Goal: Information Seeking & Learning: Learn about a topic

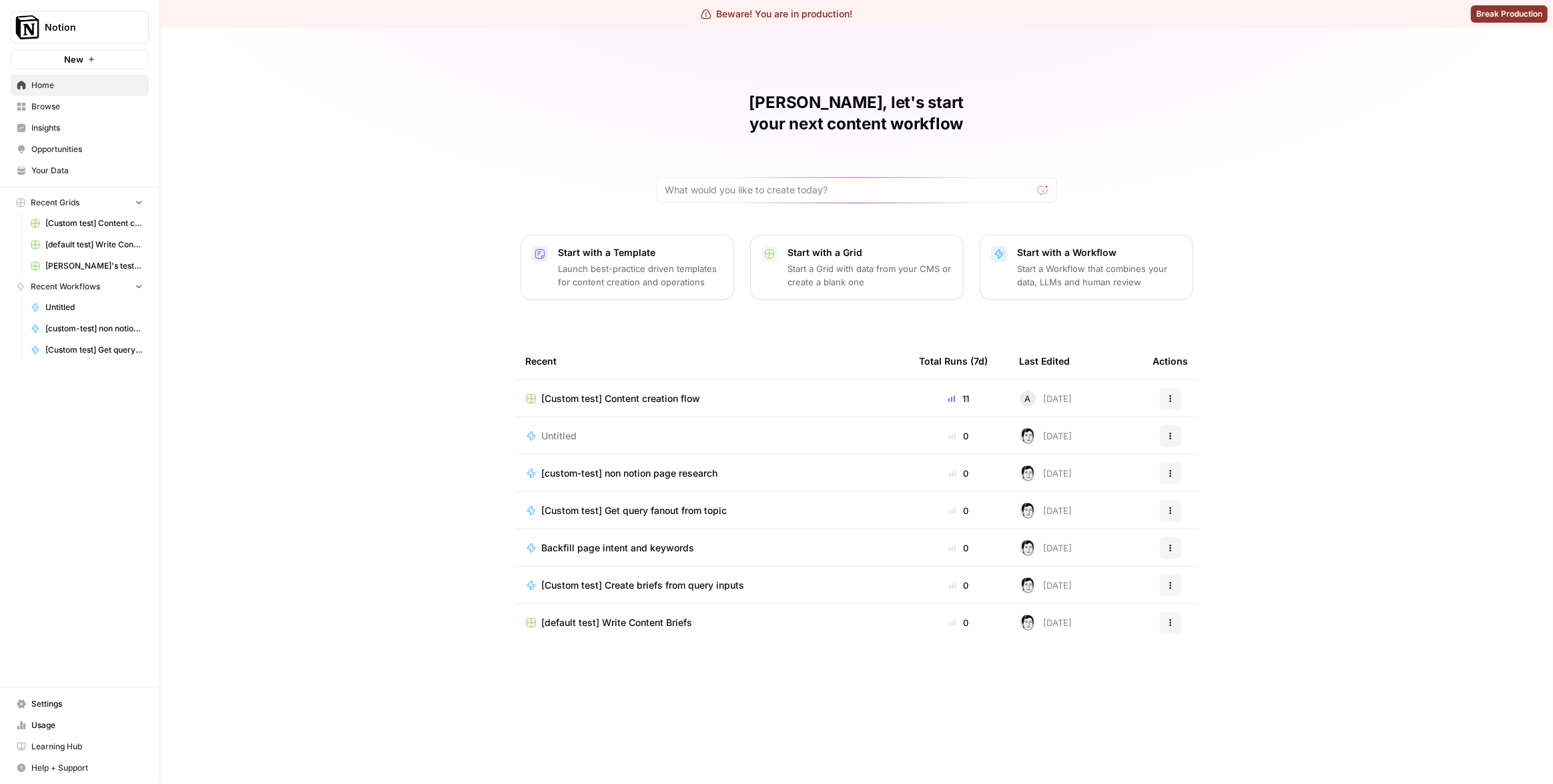
click at [91, 128] on span "Insights" at bounding box center [87, 128] width 111 height 12
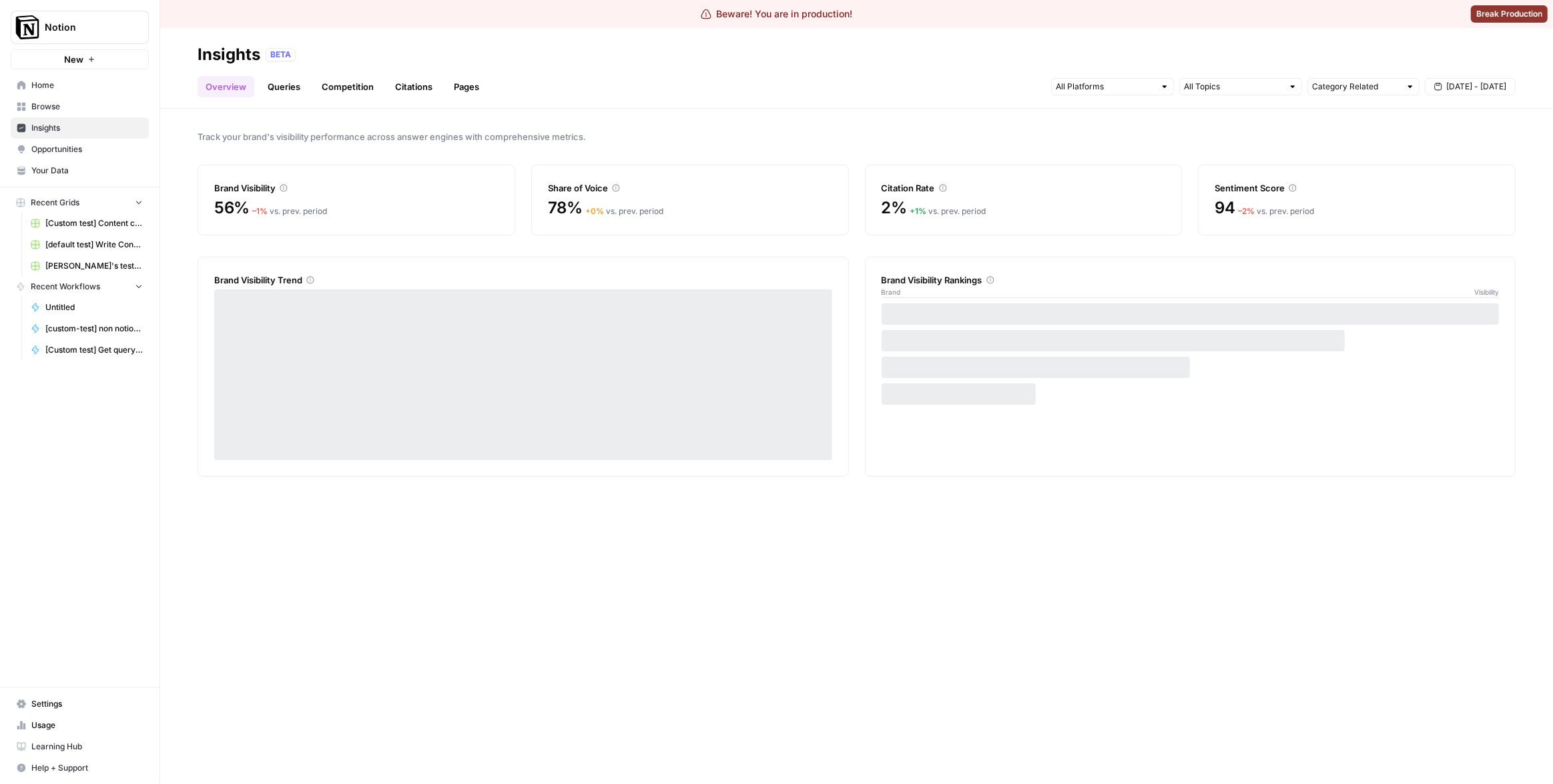
click at [466, 86] on link "Pages" at bounding box center [466, 86] width 41 height 21
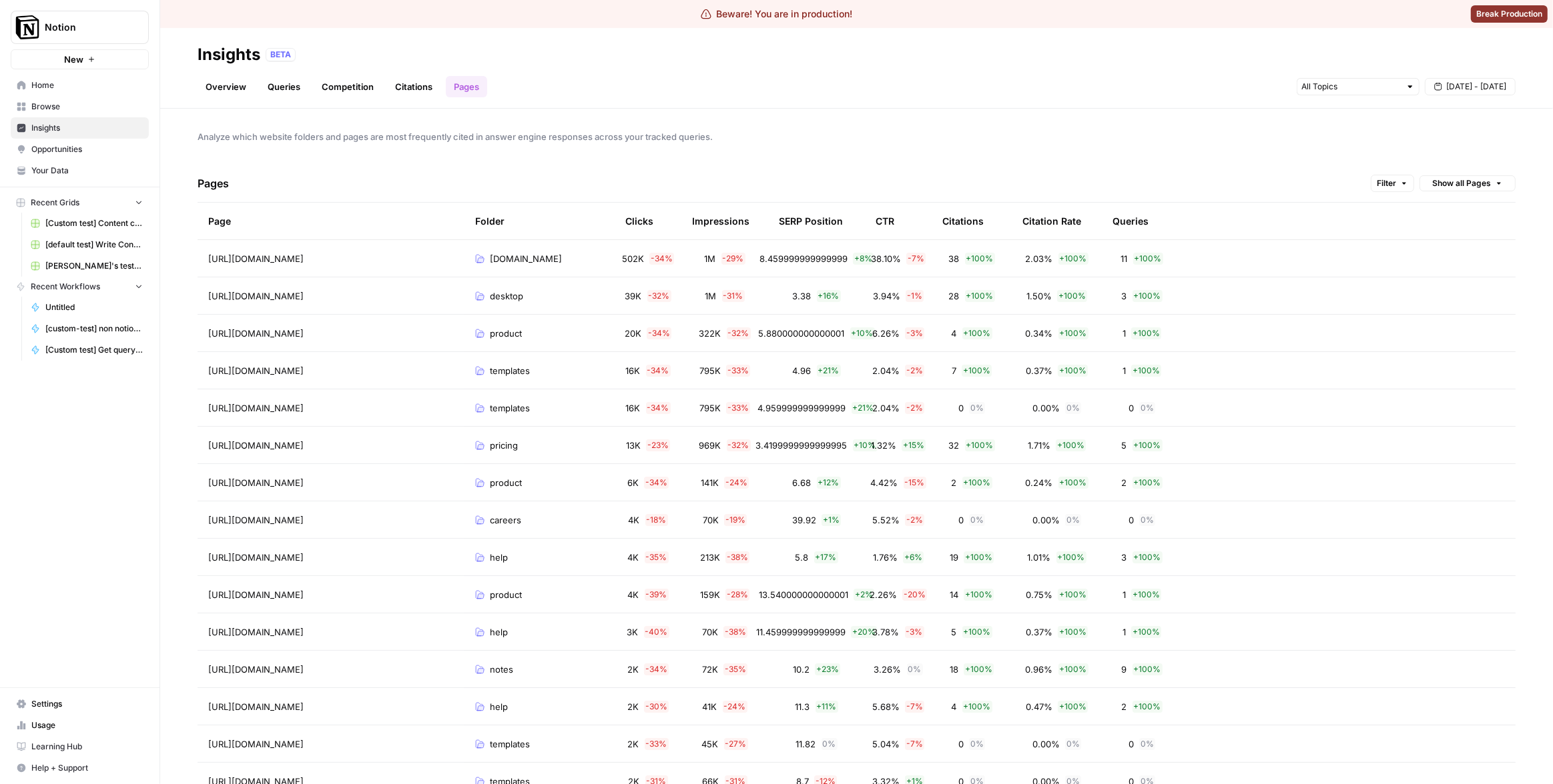
click at [883, 216] on div "CTR" at bounding box center [884, 221] width 19 height 37
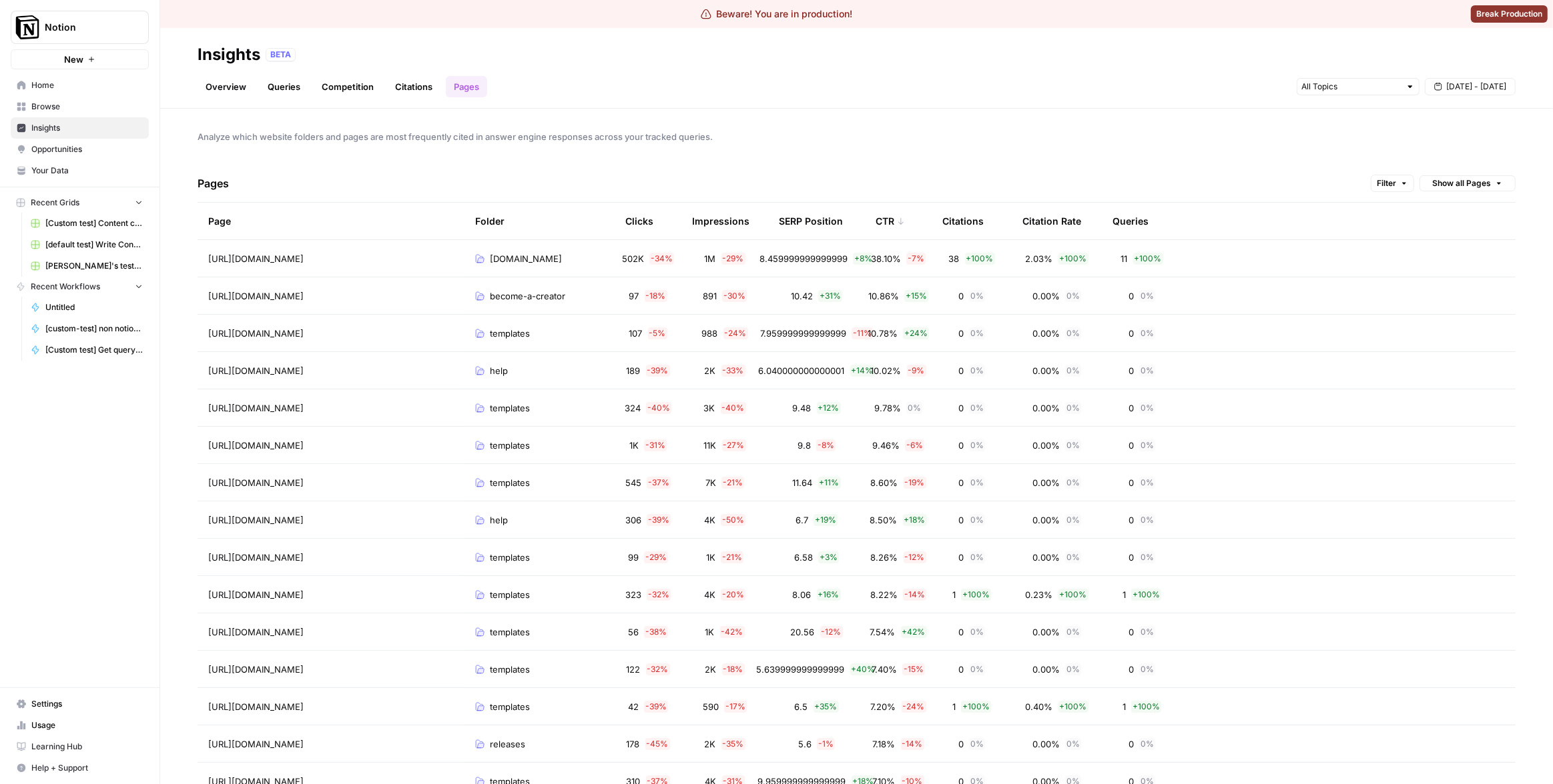
click at [884, 218] on div "CTR" at bounding box center [890, 221] width 29 height 37
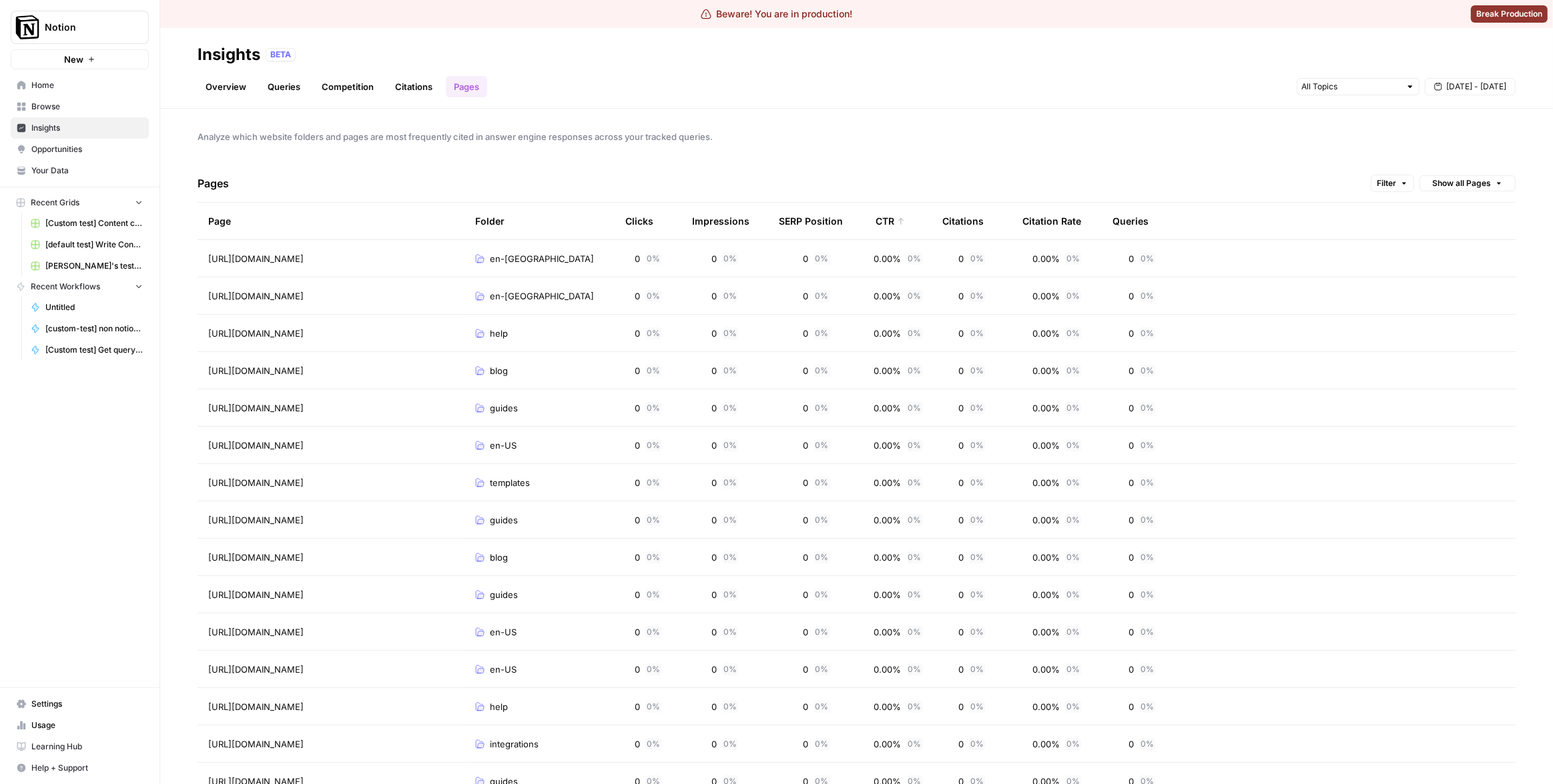
click at [885, 224] on div "CTR" at bounding box center [890, 221] width 29 height 37
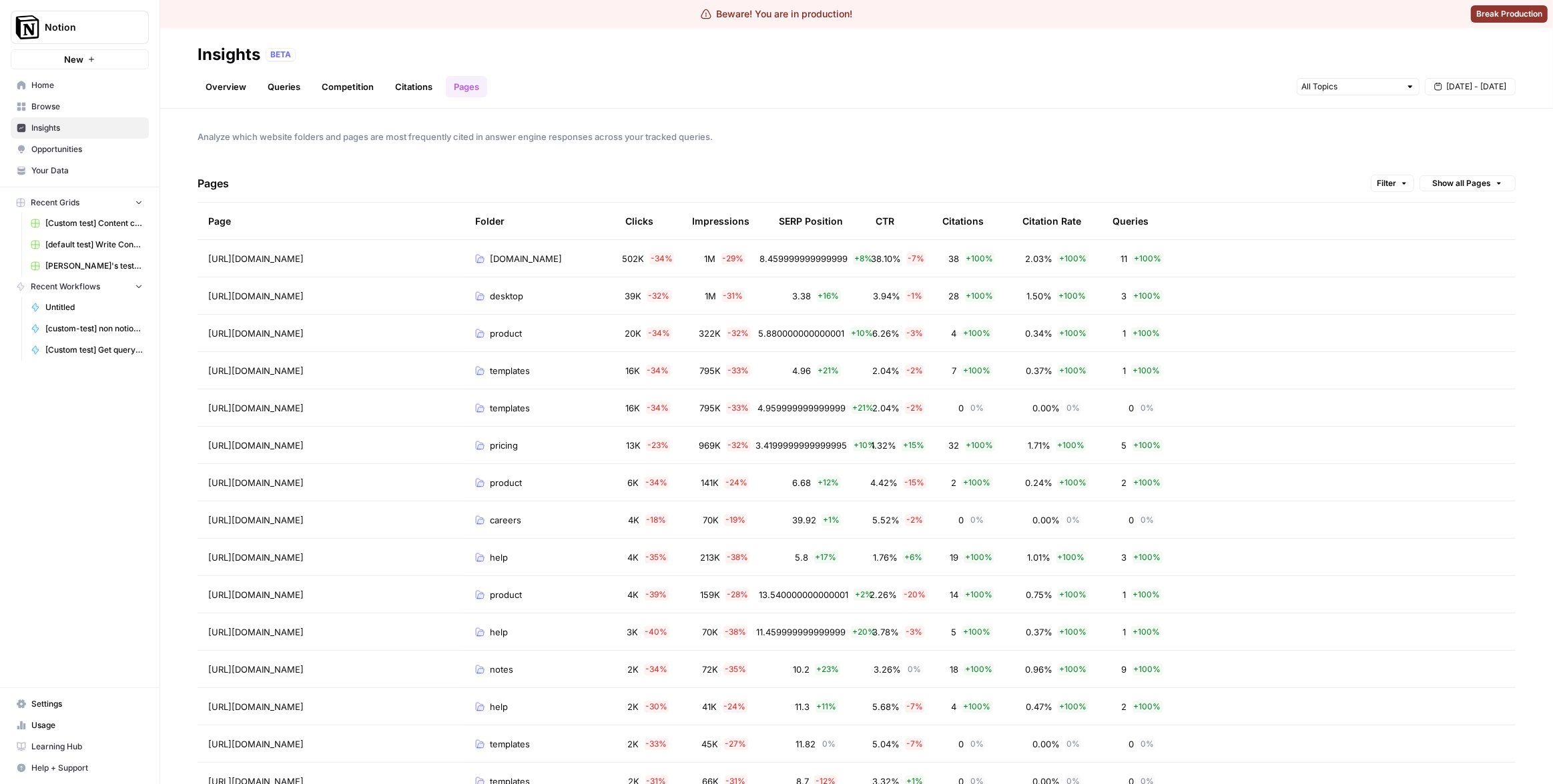
click at [885, 224] on div "CTR" at bounding box center [884, 221] width 19 height 37
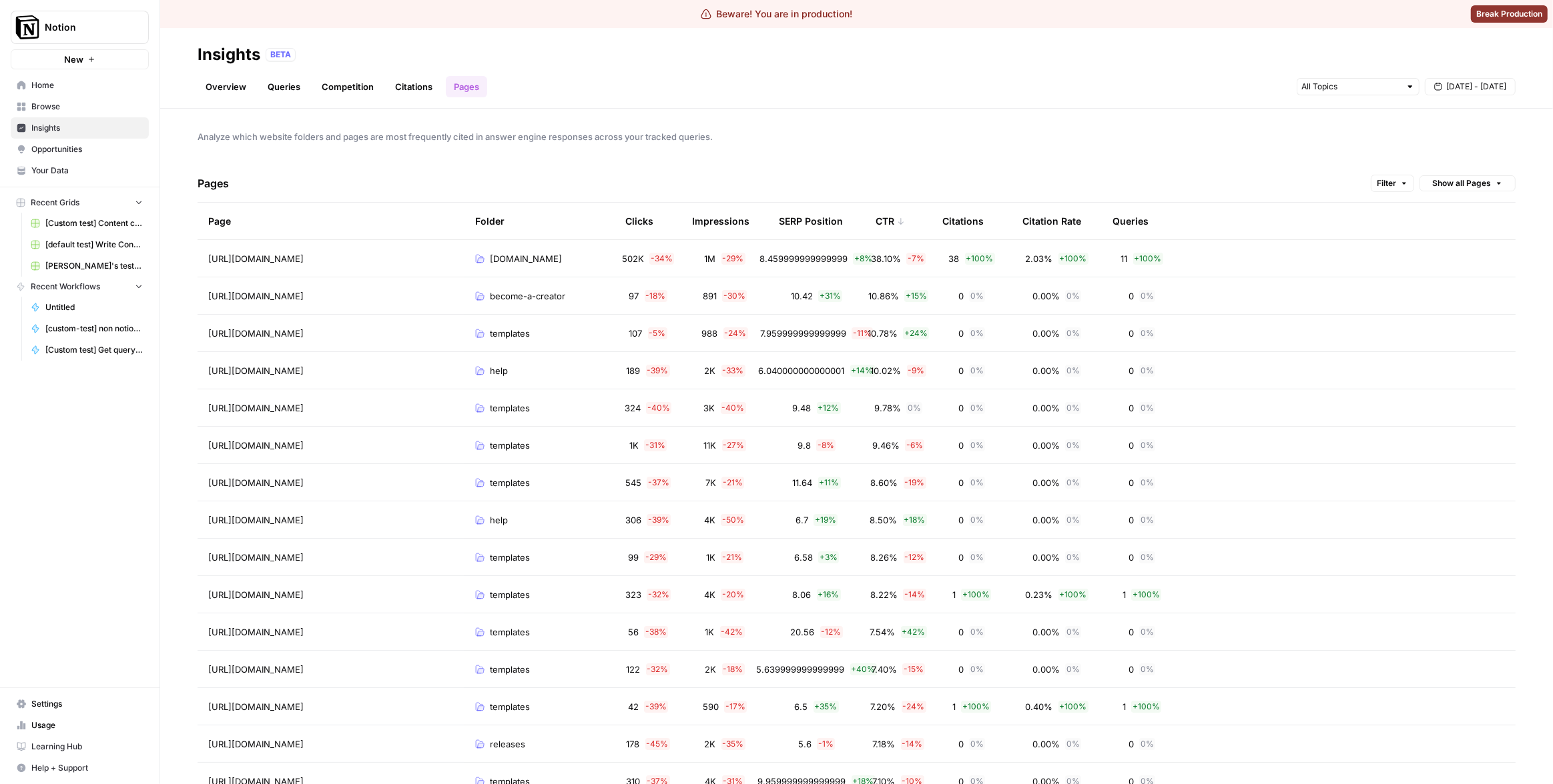
click at [885, 224] on div "CTR" at bounding box center [890, 221] width 29 height 37
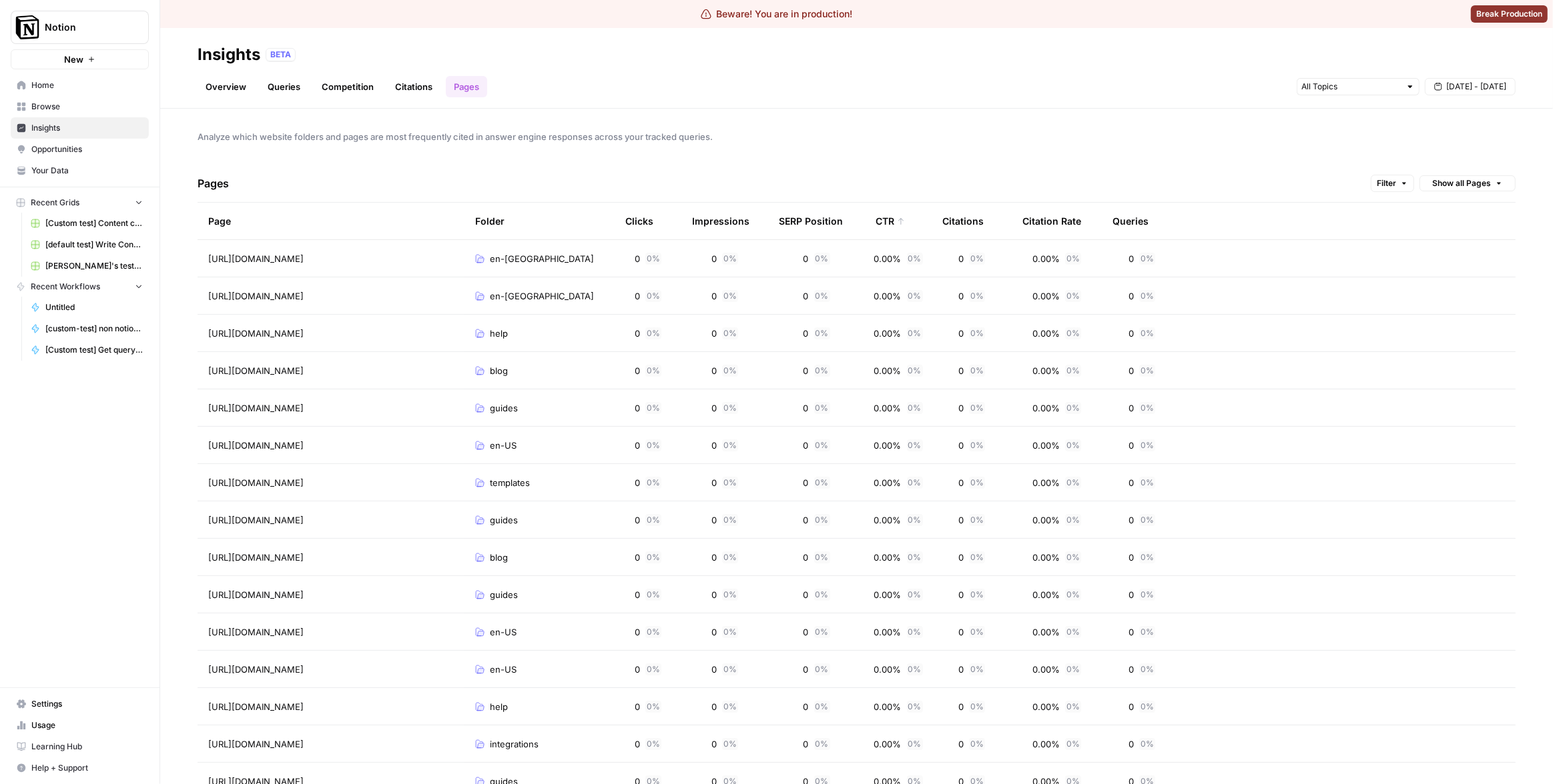
click at [885, 224] on div "CTR" at bounding box center [890, 221] width 29 height 37
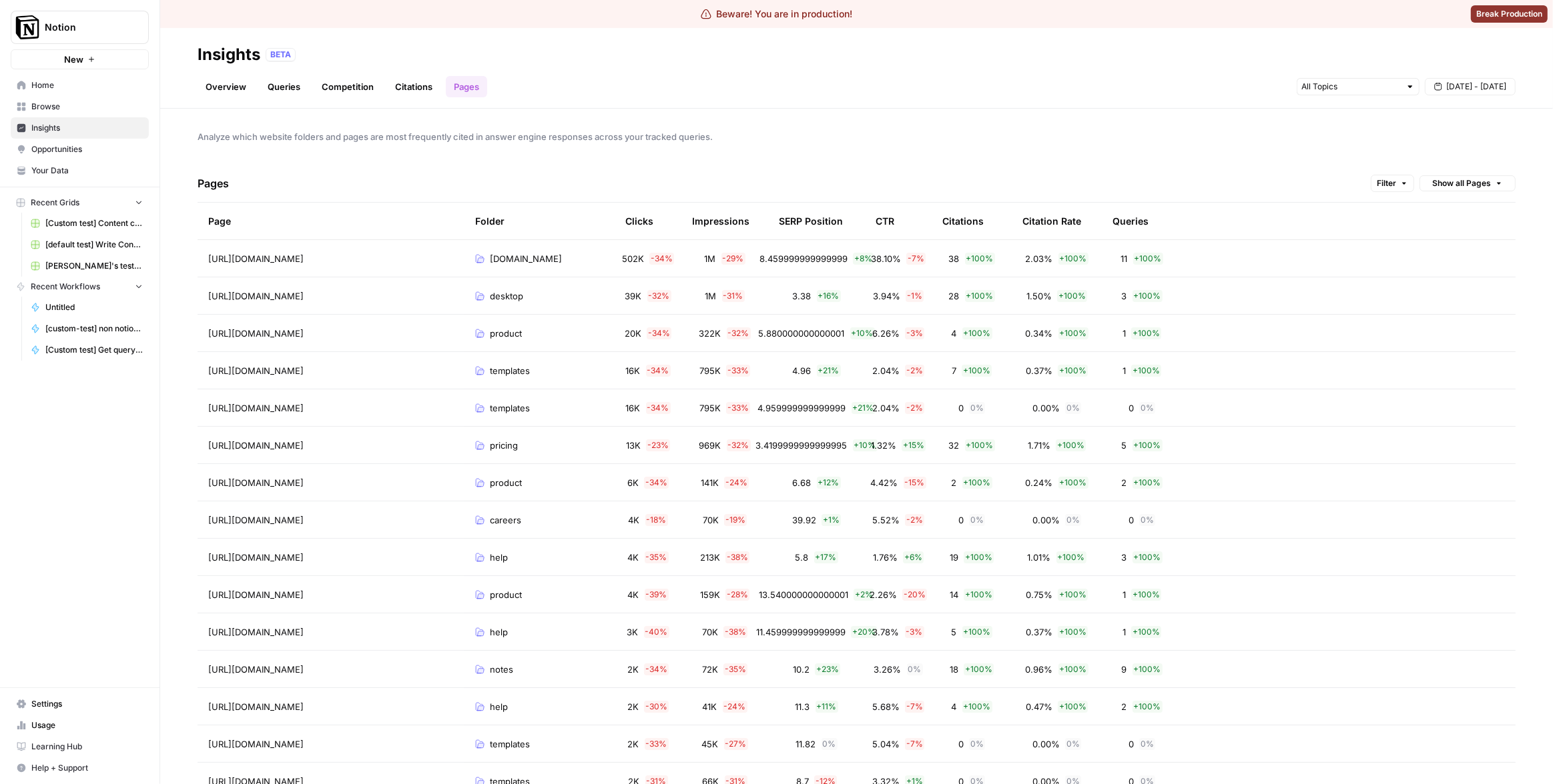
click at [983, 227] on th "Citations" at bounding box center [971, 221] width 80 height 37
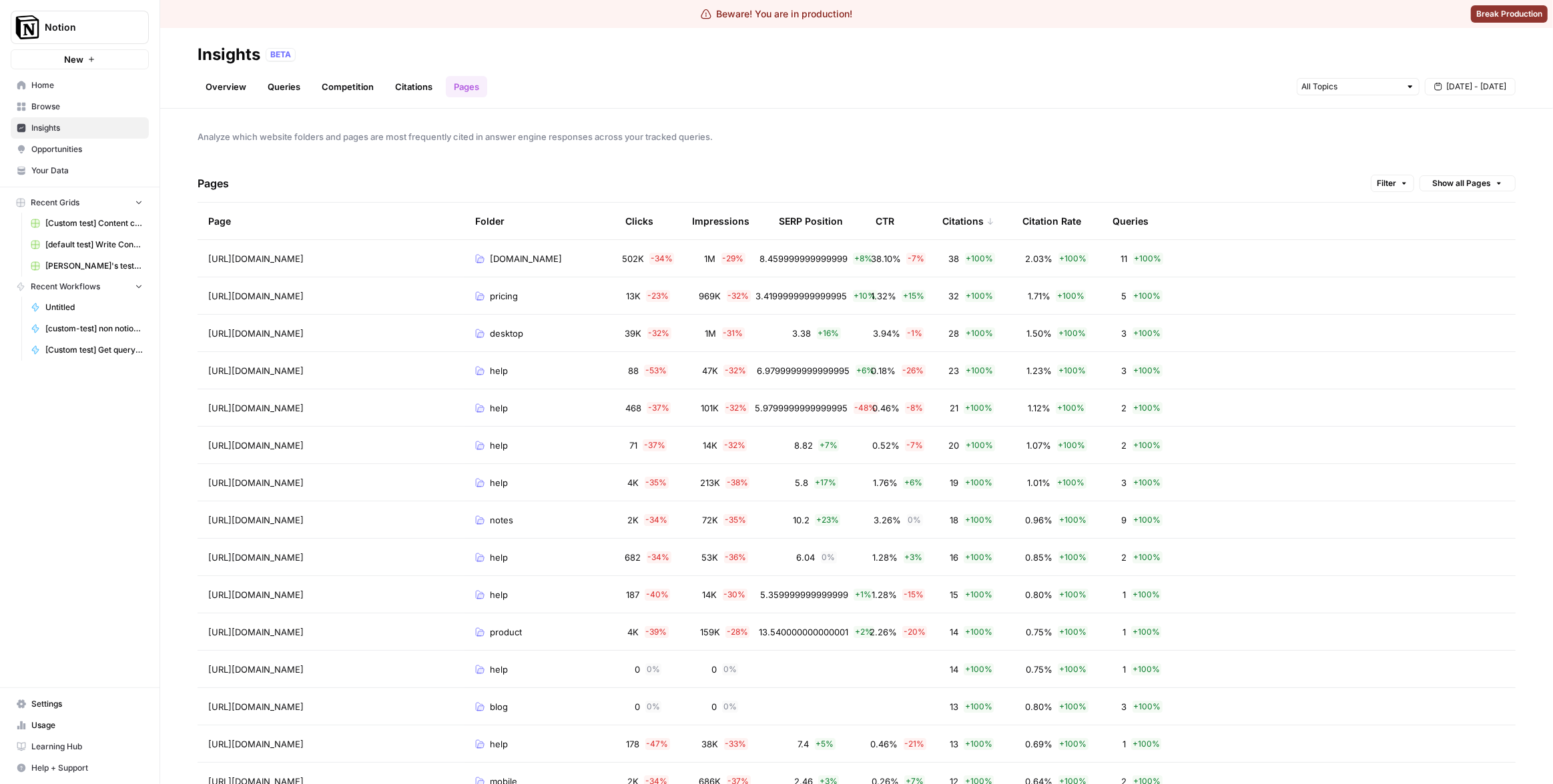
click at [974, 224] on div "Citations" at bounding box center [968, 221] width 52 height 37
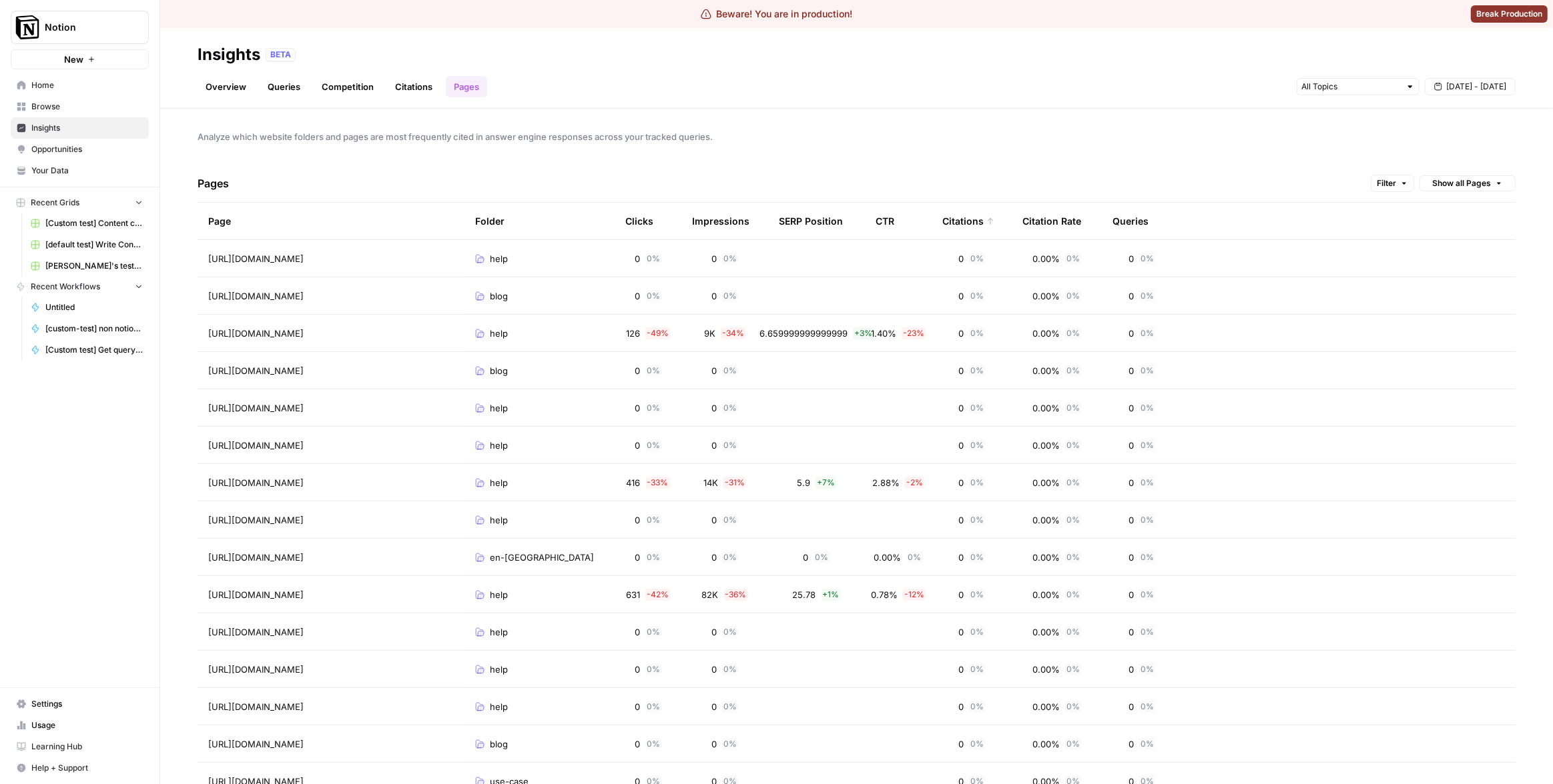
click at [977, 218] on div "Citations" at bounding box center [968, 221] width 52 height 37
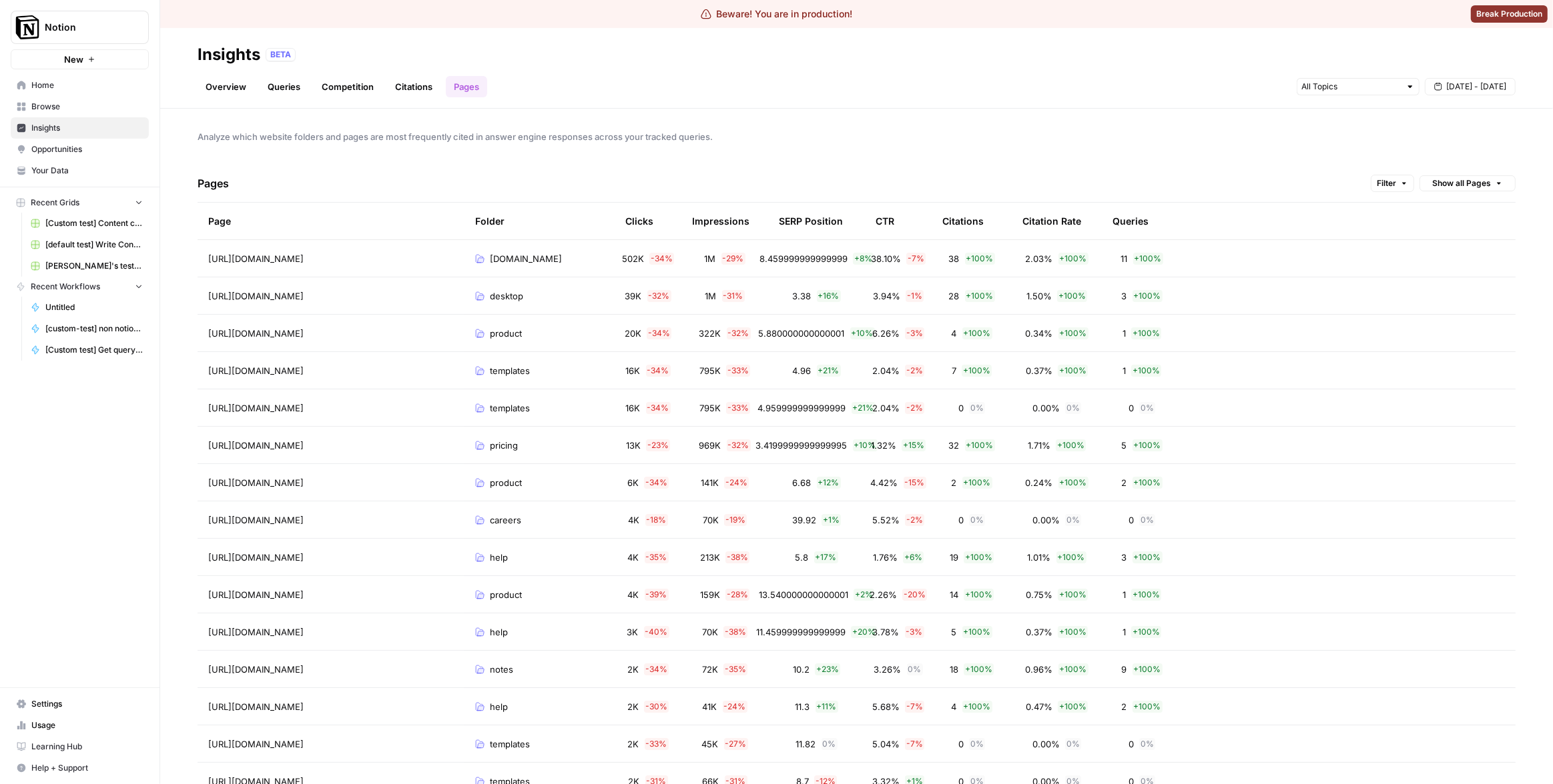
click at [790, 224] on div "SERP Position" at bounding box center [810, 221] width 64 height 37
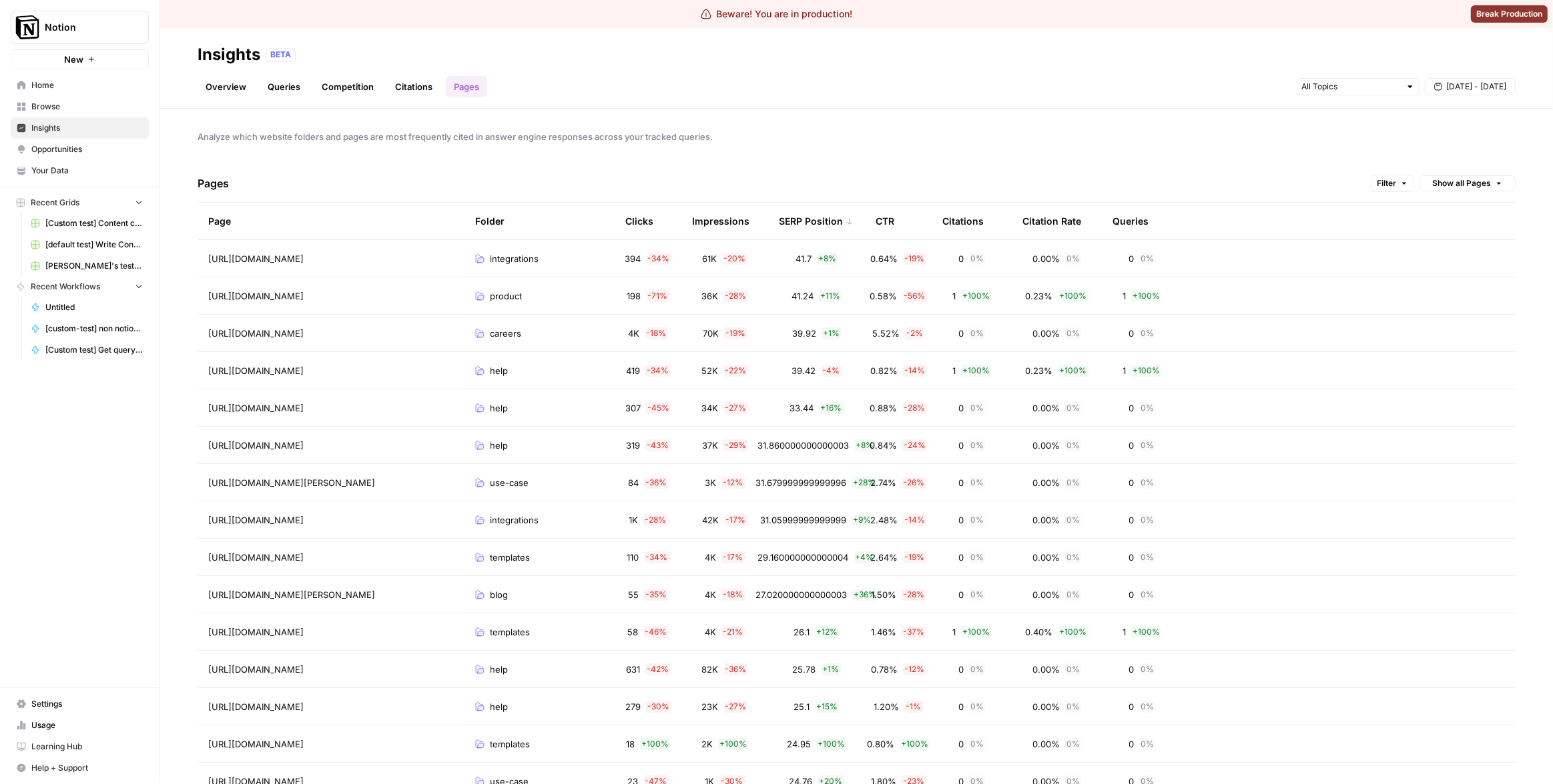
click at [790, 222] on div "SERP Position" at bounding box center [815, 221] width 74 height 37
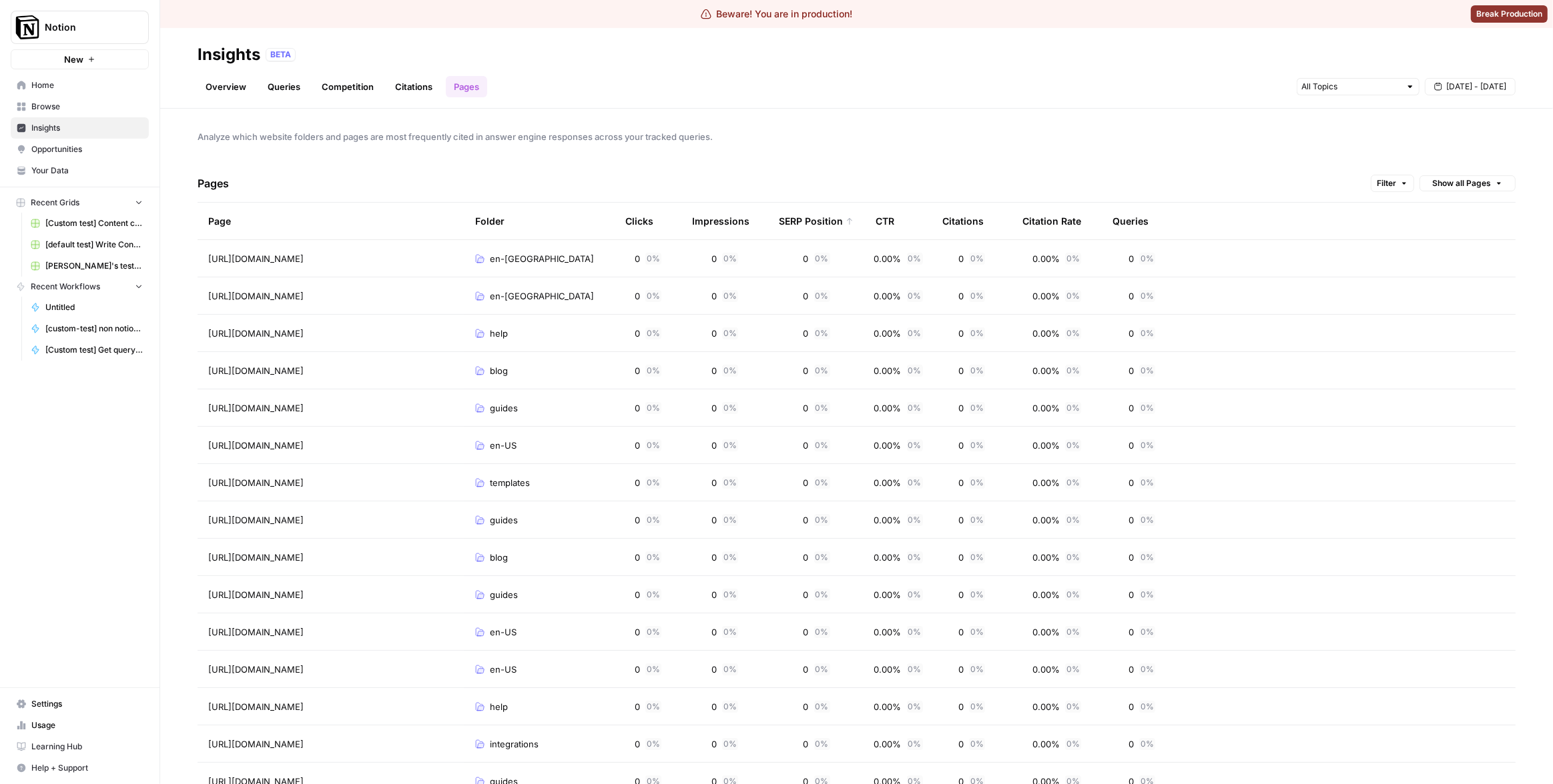
click at [790, 222] on div "SERP Position" at bounding box center [815, 221] width 74 height 37
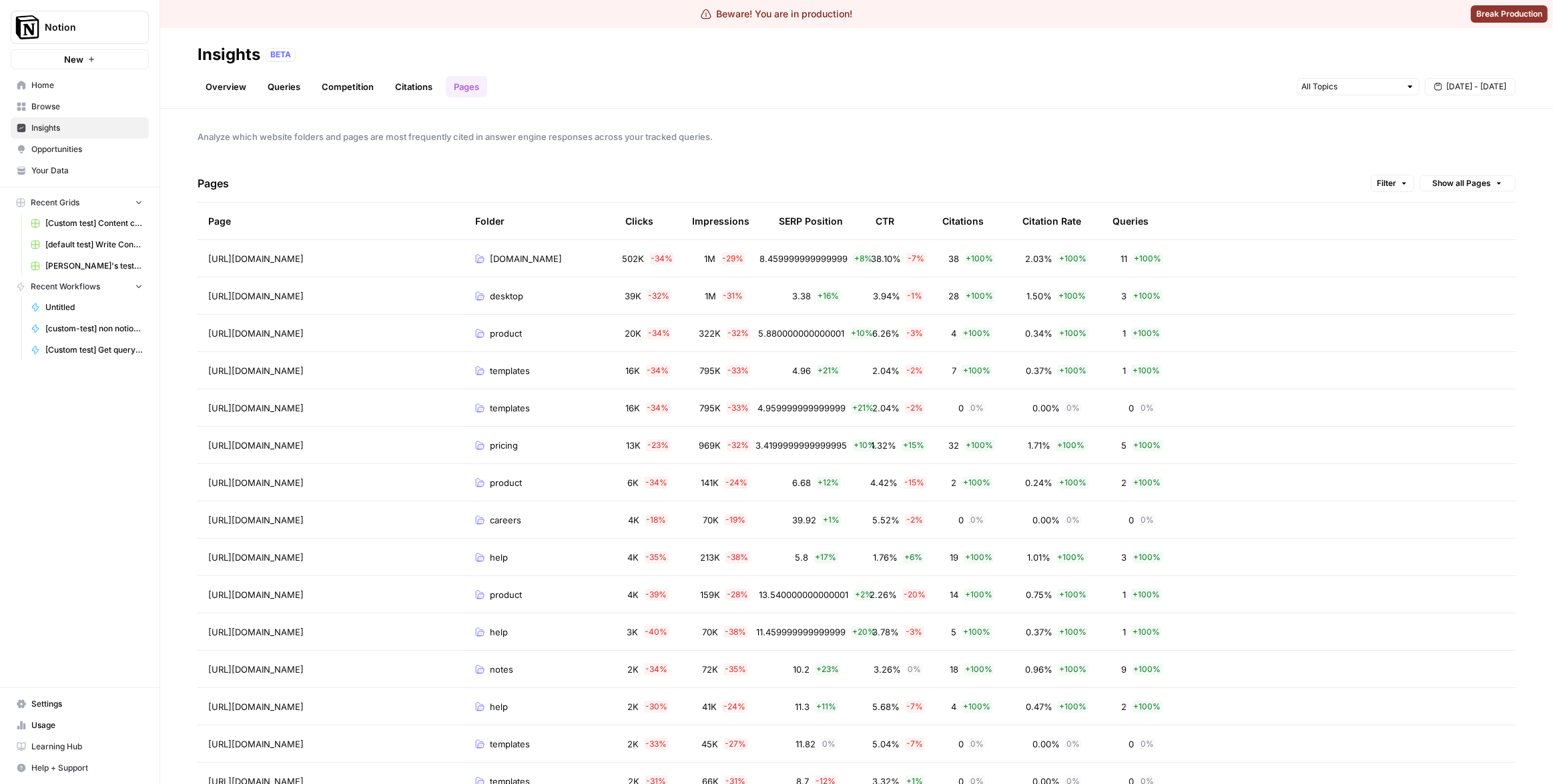
click at [795, 228] on div "SERP Position" at bounding box center [810, 221] width 64 height 37
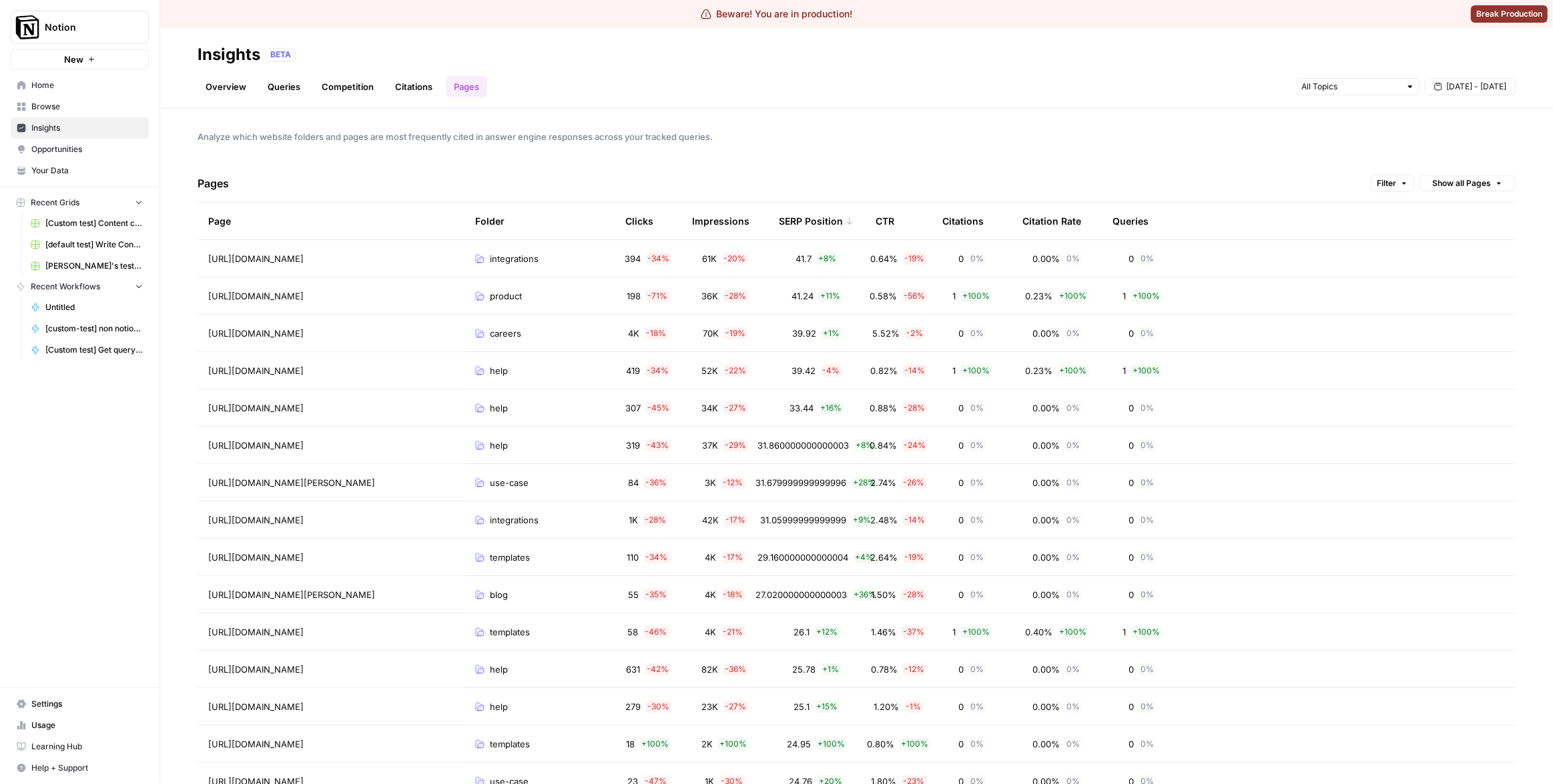
click at [799, 222] on div "SERP Position" at bounding box center [815, 221] width 74 height 37
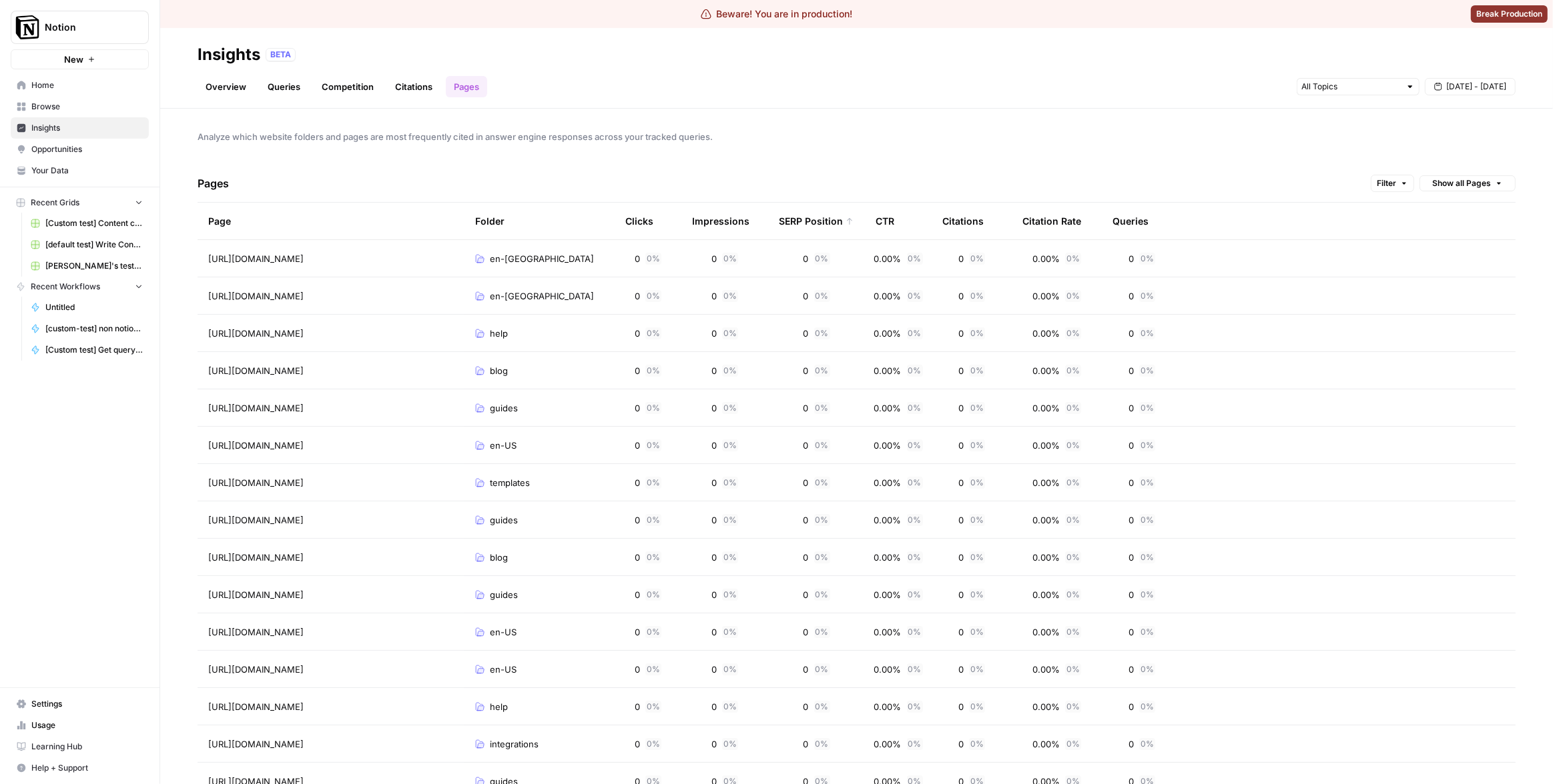
click at [848, 175] on div "Pages Filter Show all Pages" at bounding box center [857, 183] width 1318 height 38
click at [831, 216] on div "SERP Position" at bounding box center [815, 221] width 74 height 37
